Goal: Task Accomplishment & Management: Use online tool/utility

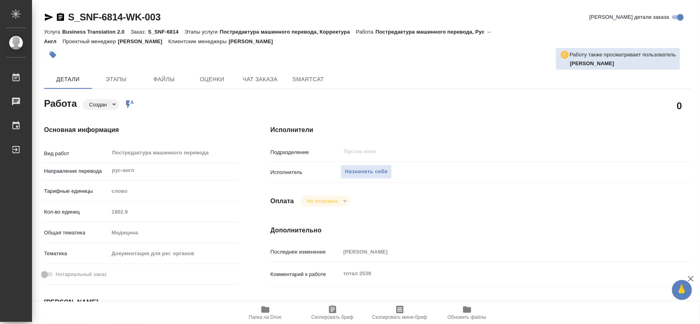
type textarea "x"
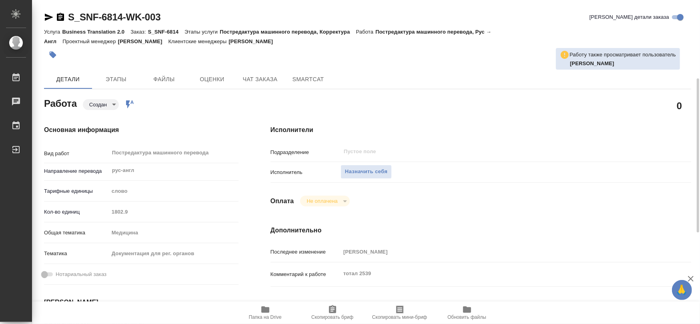
type textarea "x"
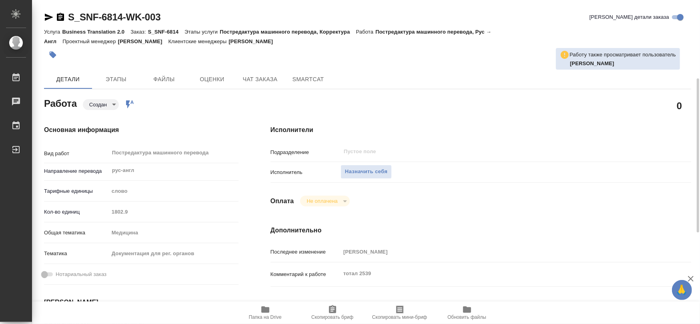
scroll to position [106, 0]
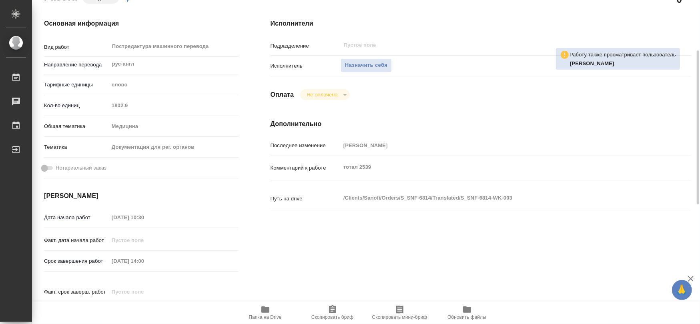
click at [266, 309] on icon "button" at bounding box center [265, 309] width 8 height 6
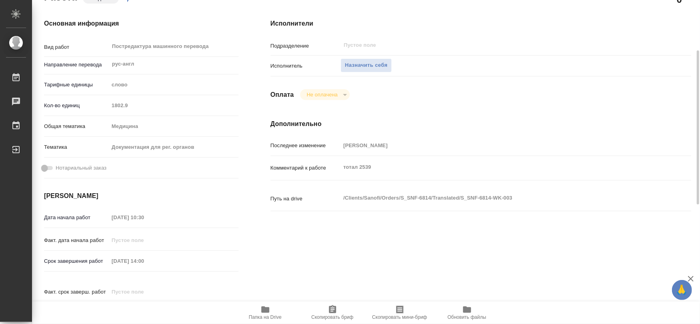
scroll to position [0, 0]
